Goal: Task Accomplishment & Management: Manage account settings

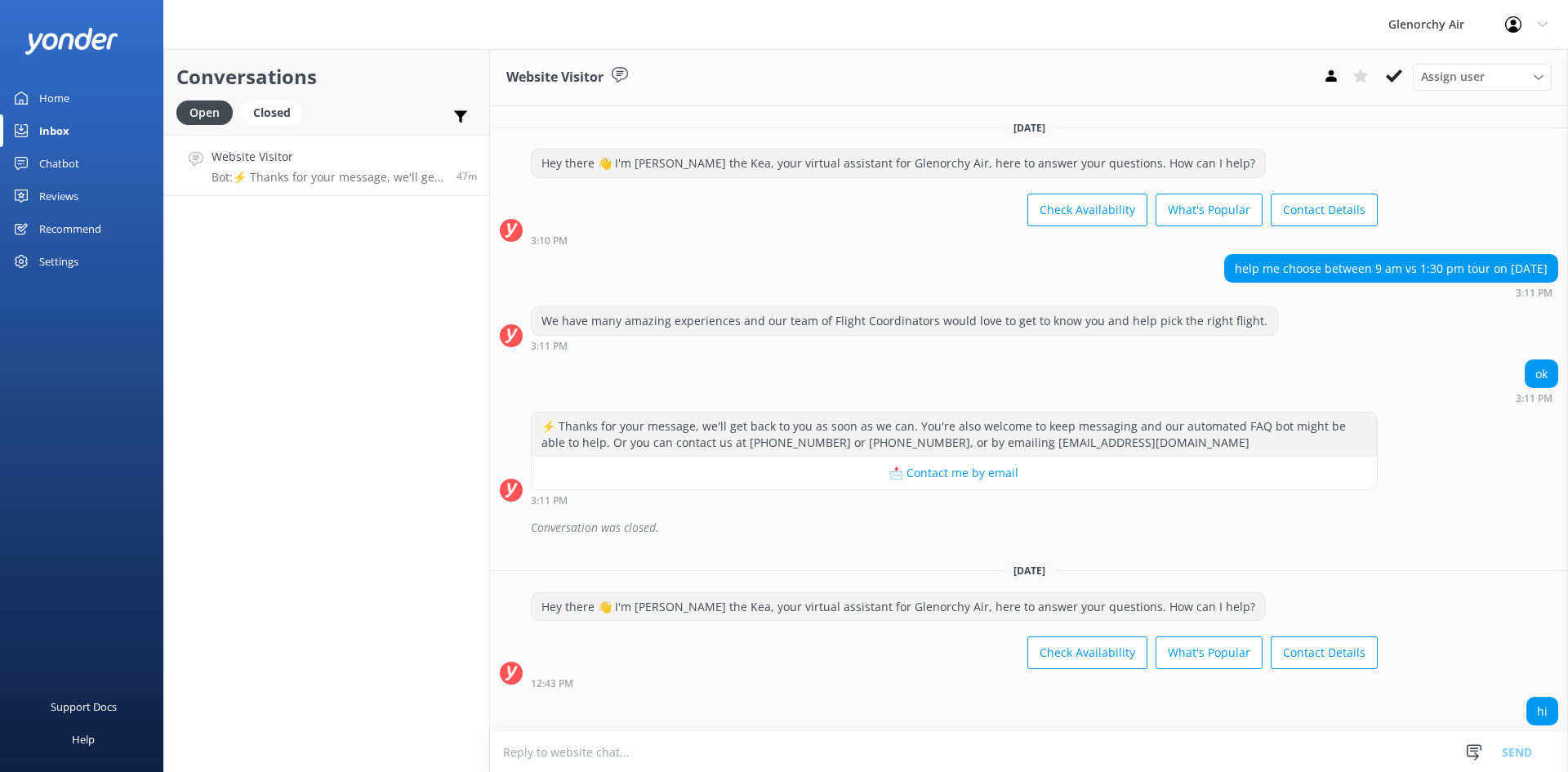
scroll to position [1200, 0]
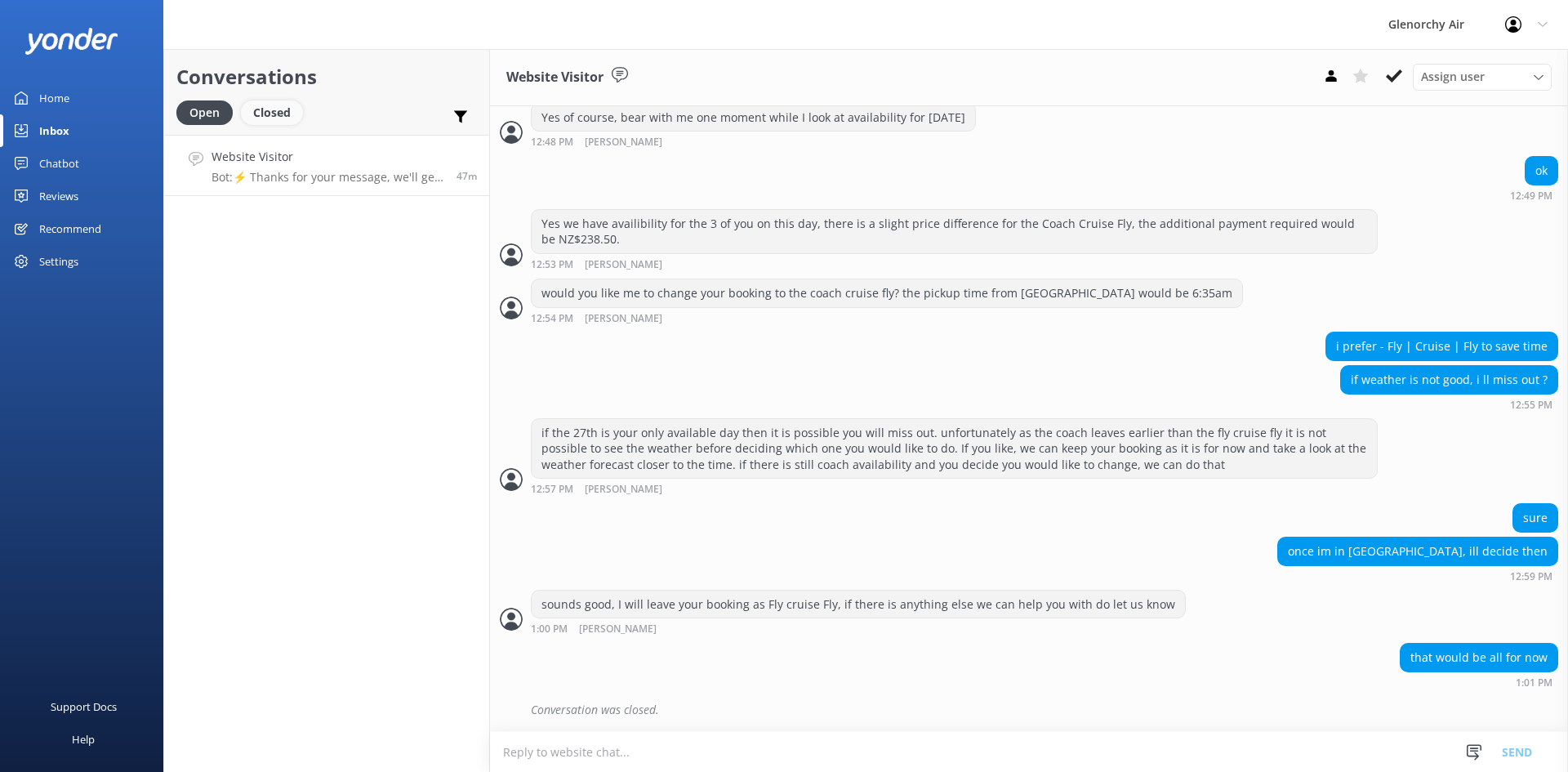
click at [279, 122] on div "Closed" at bounding box center [272, 113] width 62 height 25
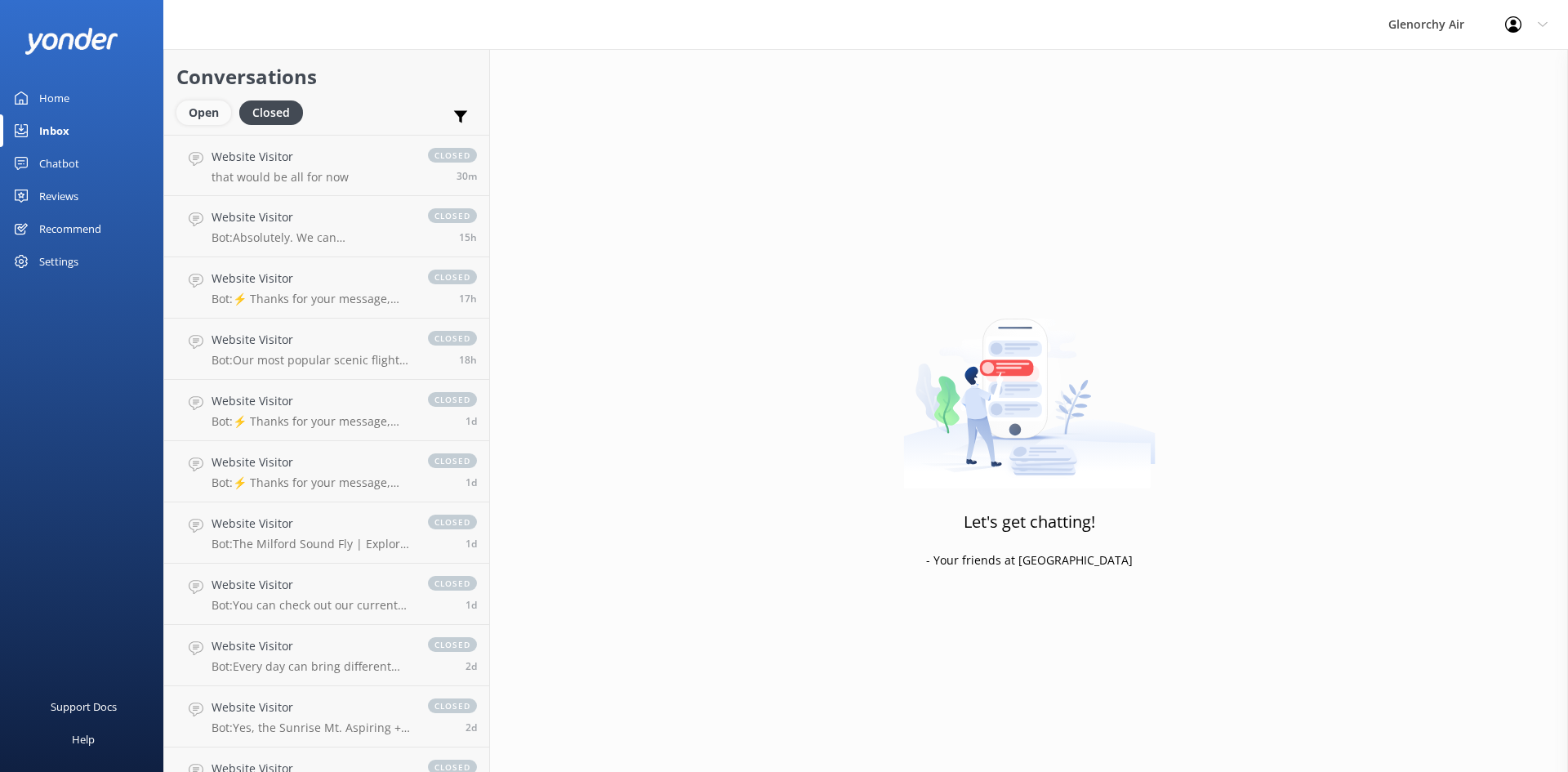
click at [214, 116] on div "Open" at bounding box center [203, 113] width 55 height 25
